Goal: Find specific page/section: Find specific page/section

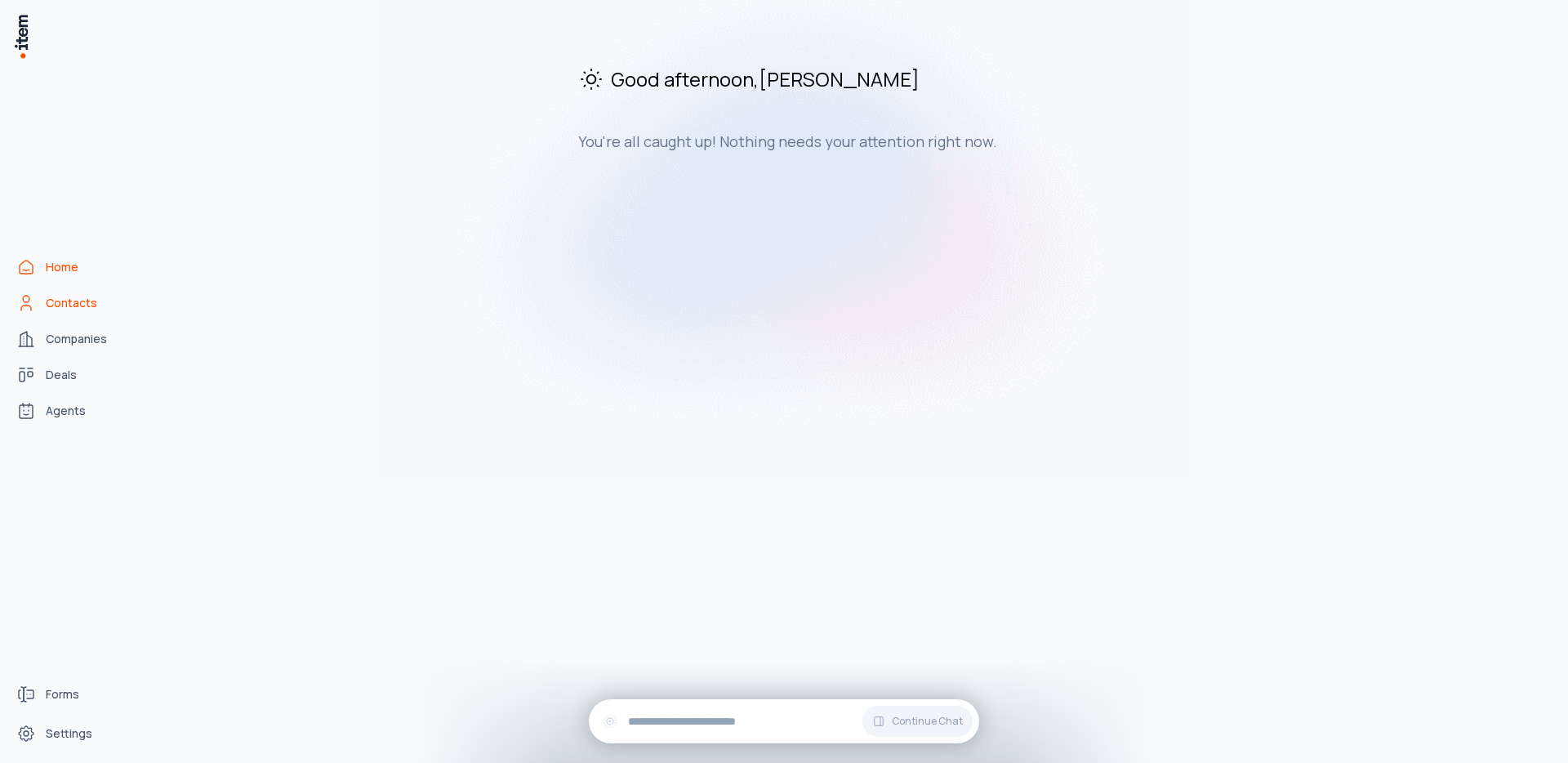
click at [76, 317] on link "Contacts" at bounding box center [72, 303] width 124 height 33
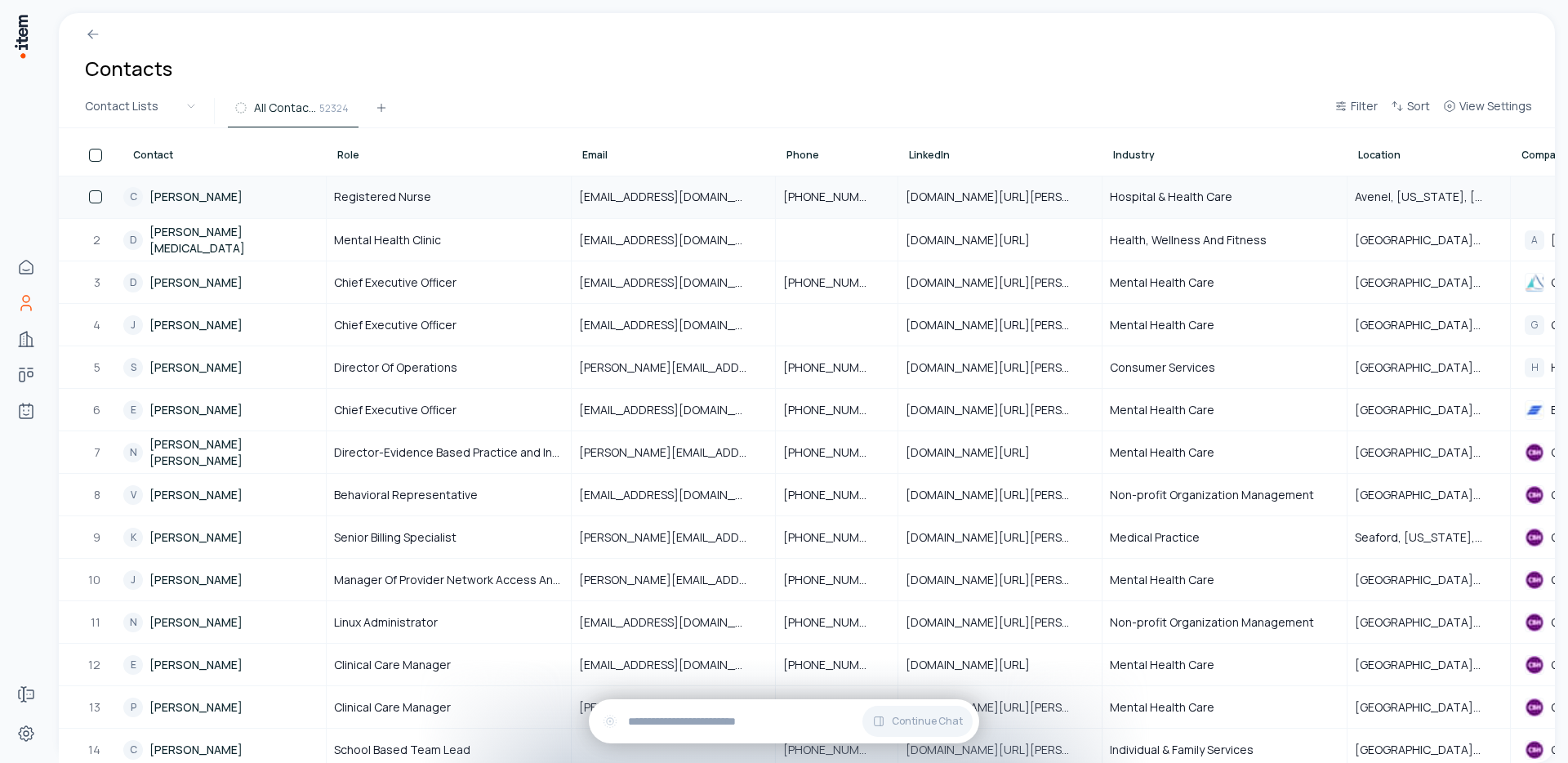
click at [197, 194] on link "C Catherine Patryn" at bounding box center [223, 196] width 202 height 41
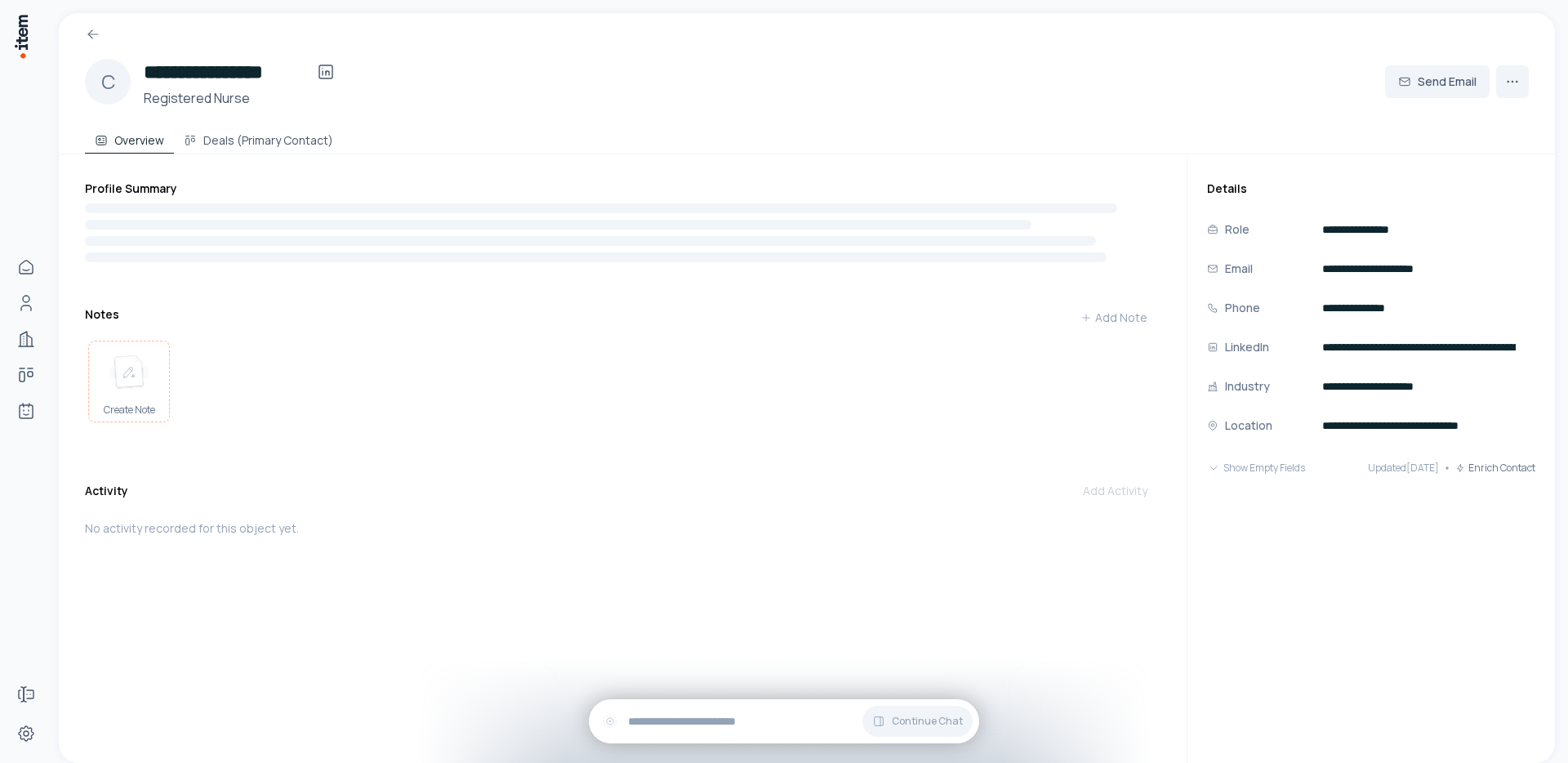
click at [132, 370] on img at bounding box center [129, 372] width 39 height 36
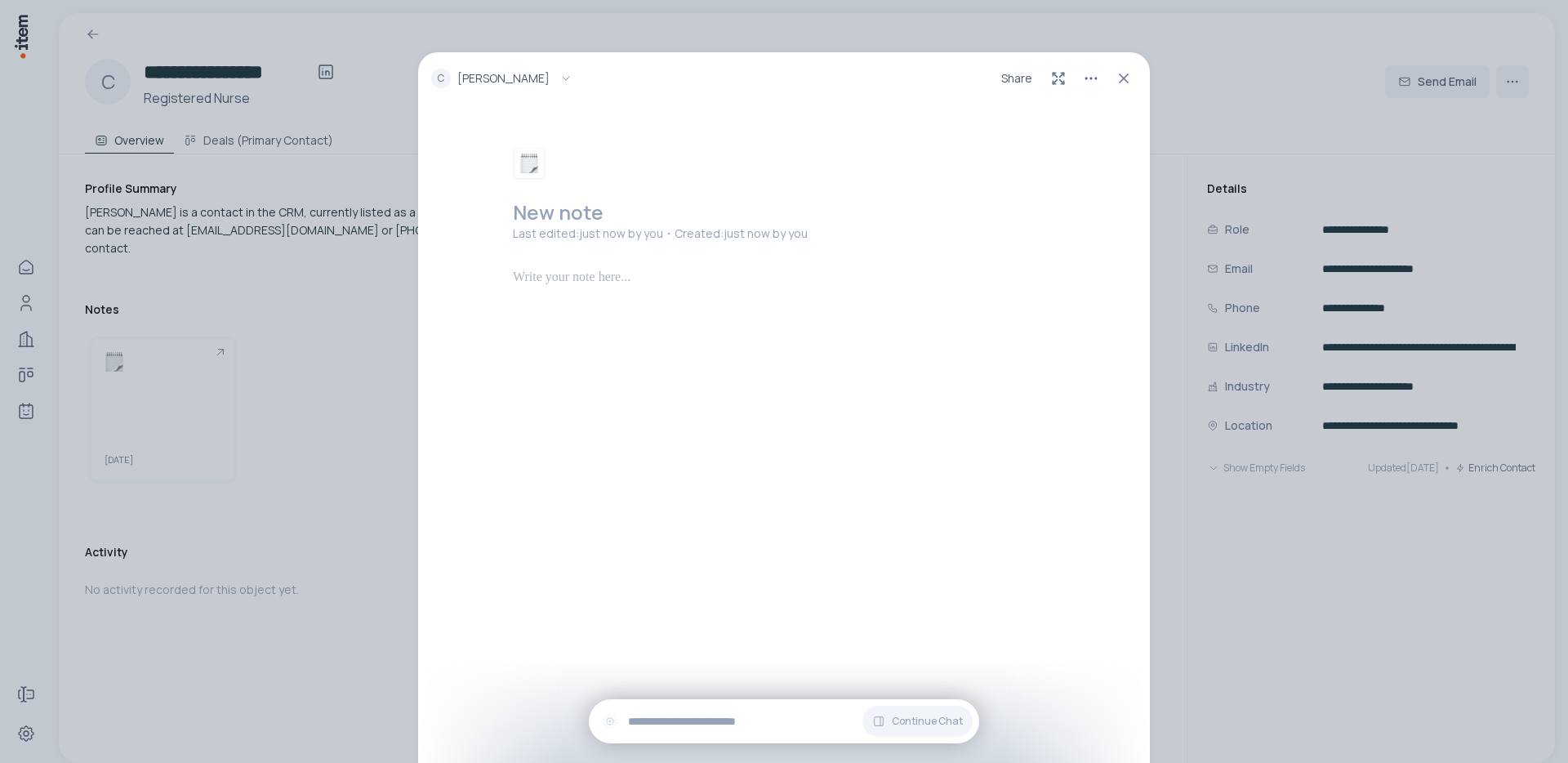
click at [318, 352] on div "C Catherine Patryn Share New note Last edited: just now by you ・Created: just n…" at bounding box center [784, 382] width 1568 height 763
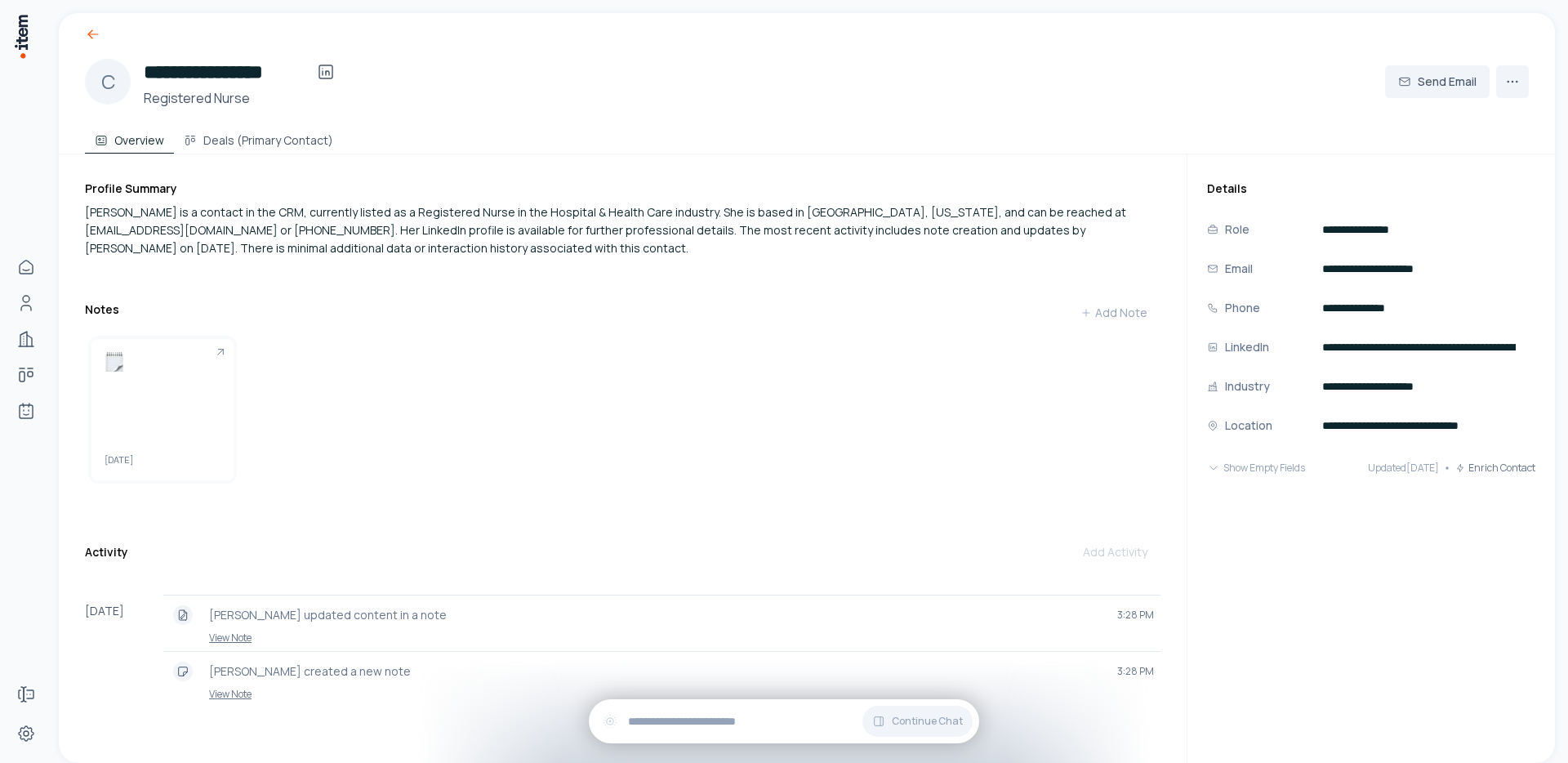
click at [88, 27] on icon at bounding box center [93, 35] width 16 height 16
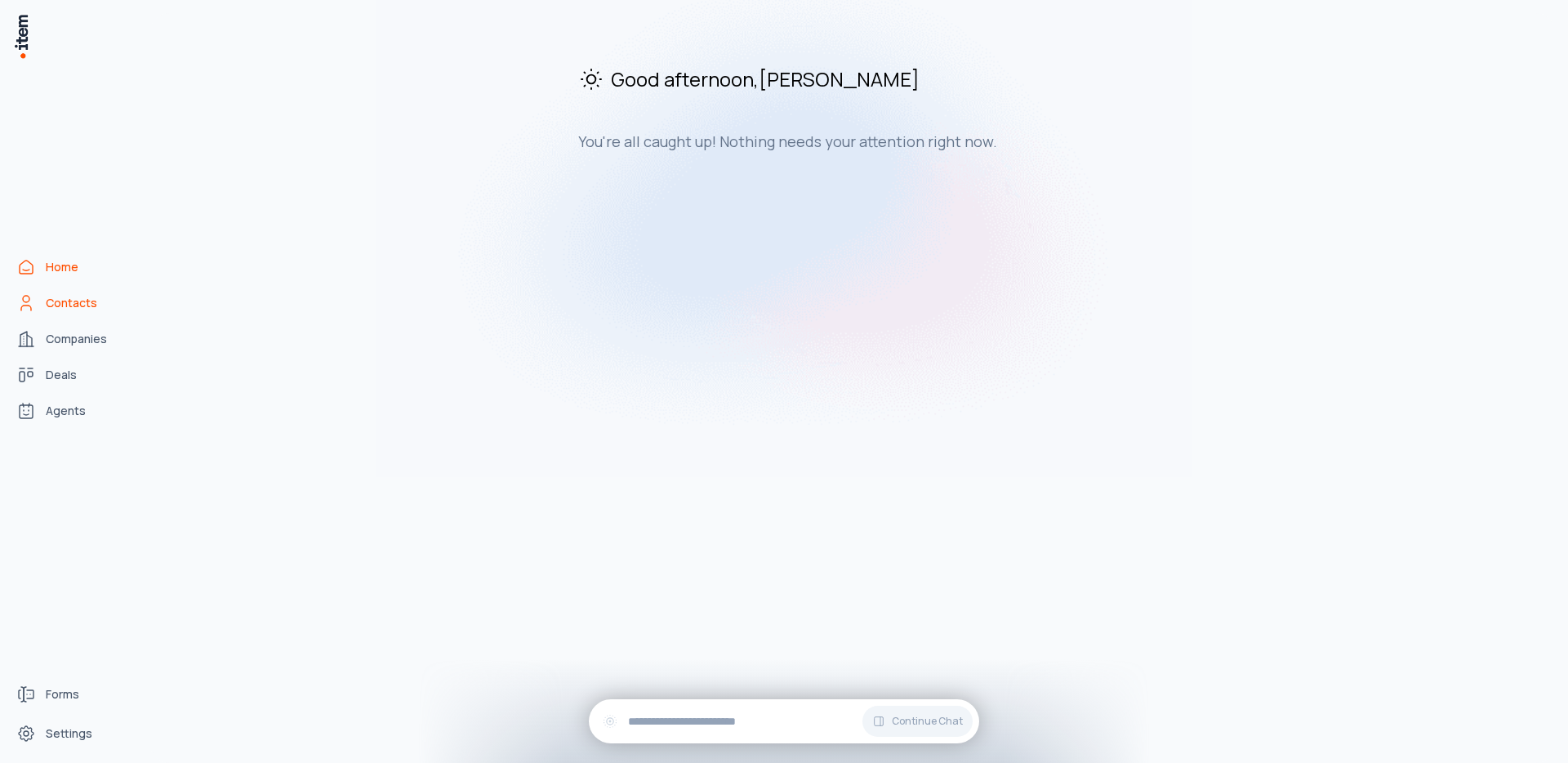
click at [78, 310] on span "Contacts" at bounding box center [71, 303] width 51 height 16
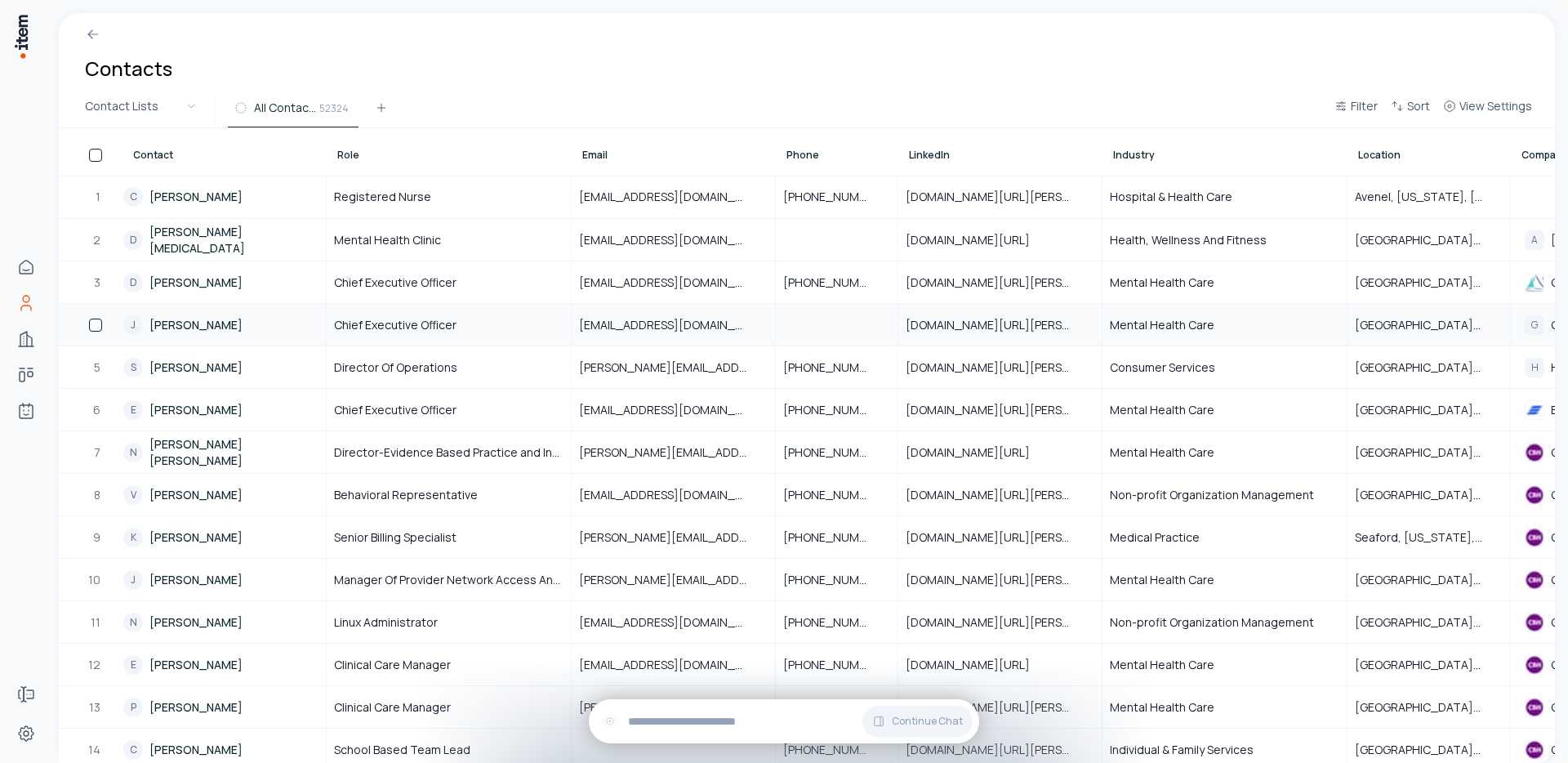
click at [183, 327] on link "J [PERSON_NAME]" at bounding box center [223, 325] width 202 height 40
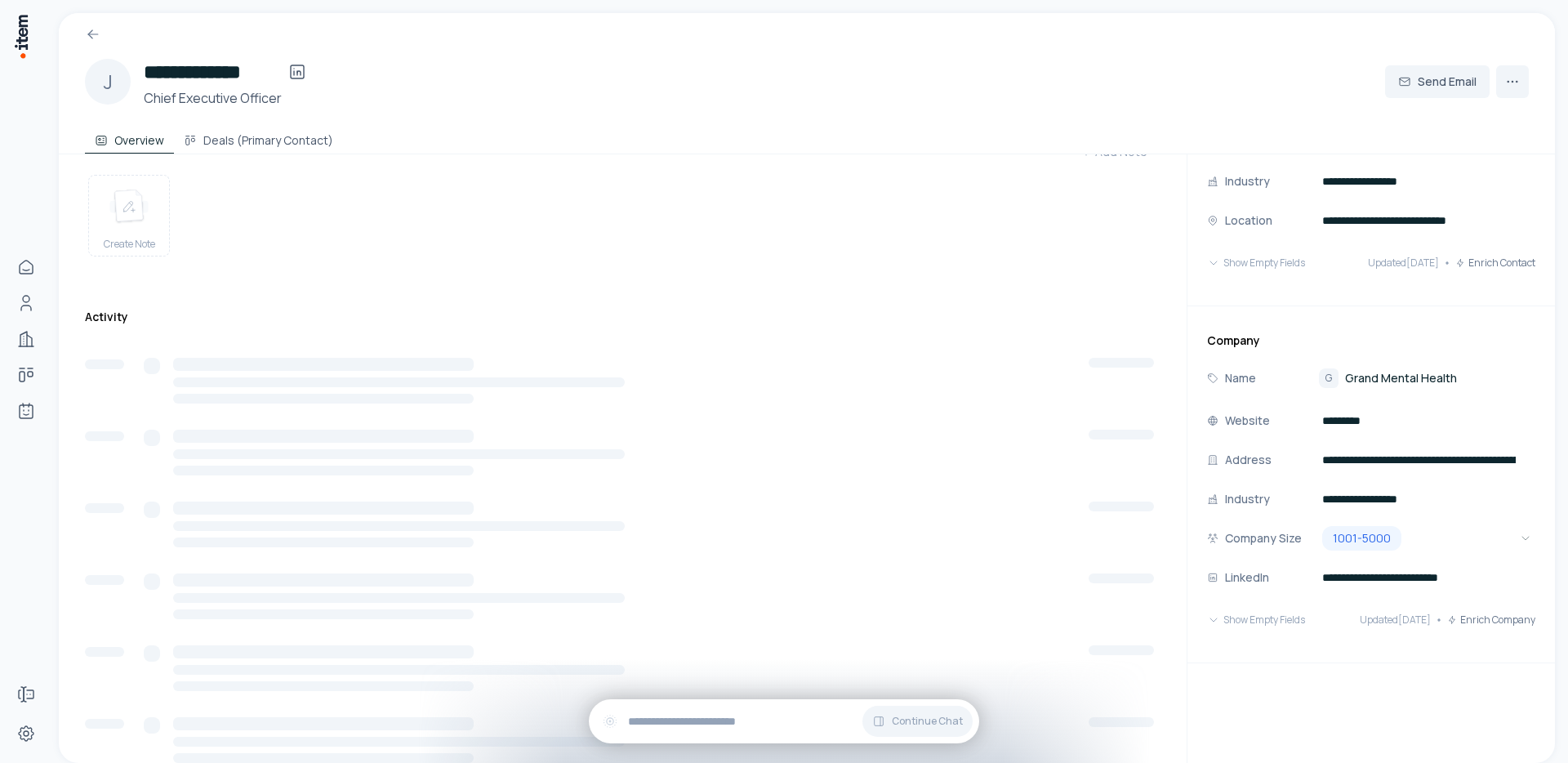
scroll to position [145, 0]
